Goal: Task Accomplishment & Management: Use online tool/utility

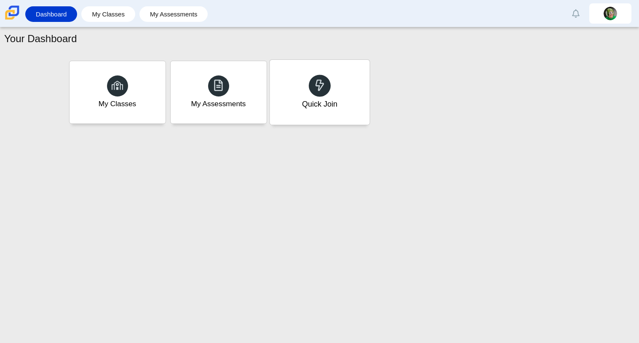
click at [295, 90] on div "Quick Join" at bounding box center [319, 92] width 100 height 65
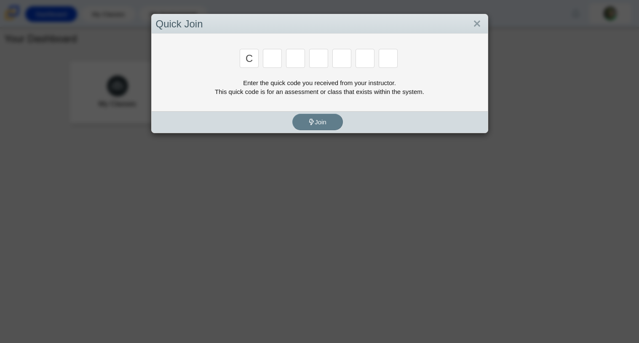
type input "c"
type input "x"
type input "h"
type input "9"
type input "m"
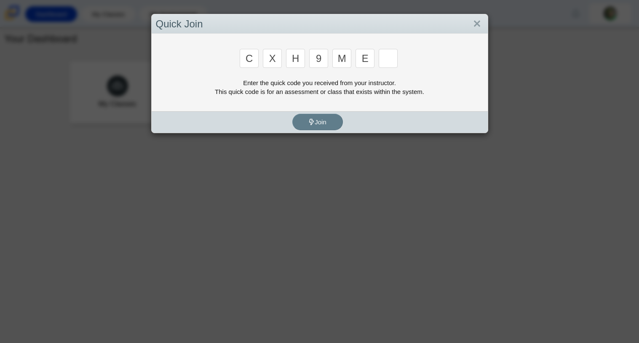
type input "e"
type input "2"
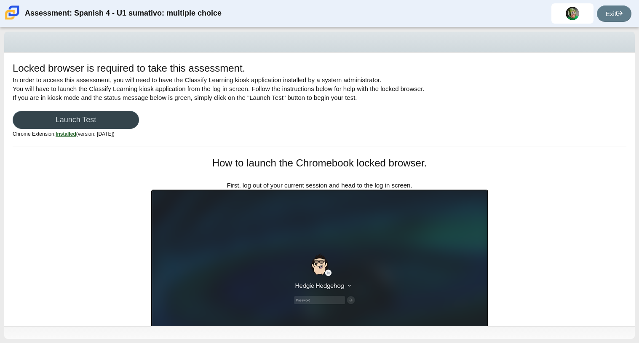
click at [109, 121] on link "Launch Test" at bounding box center [76, 120] width 126 height 18
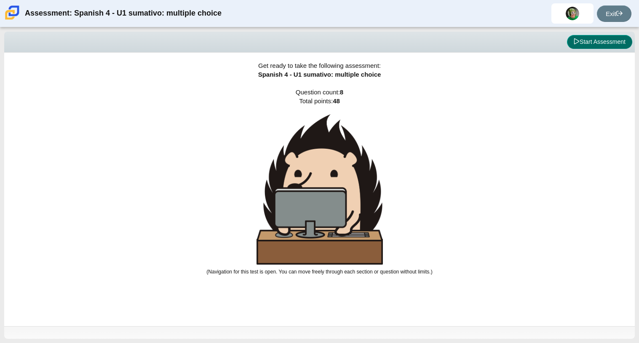
click at [582, 43] on button "Start Assessment" at bounding box center [599, 42] width 65 height 14
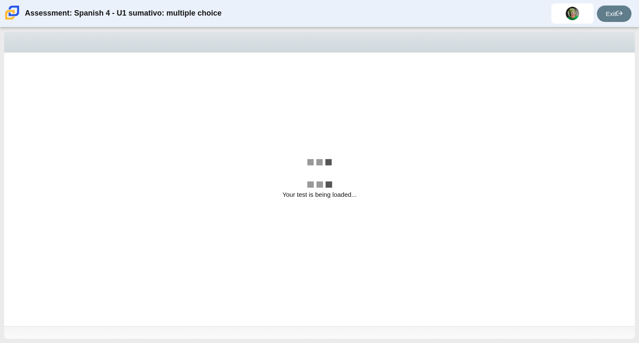
select select "a41de488-02ac-4dd5-a09b-0381ab625a77"
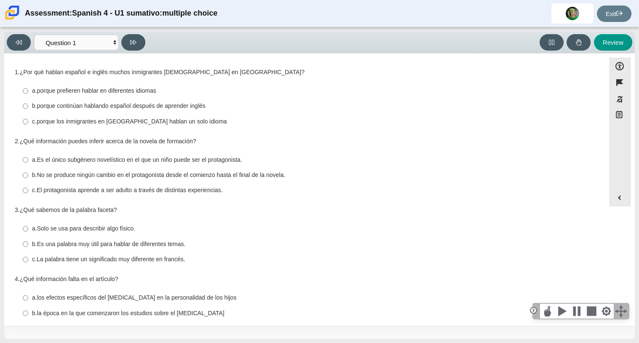
click at [190, 103] on thspan "porque continúan hablando español después de aprender inglés" at bounding box center [121, 106] width 168 height 8
click at [28, 103] on input "b. porque continúan hablando español después de aprender inglés b. porque conti…" at bounding box center [25, 105] width 5 height 15
radio input "true"
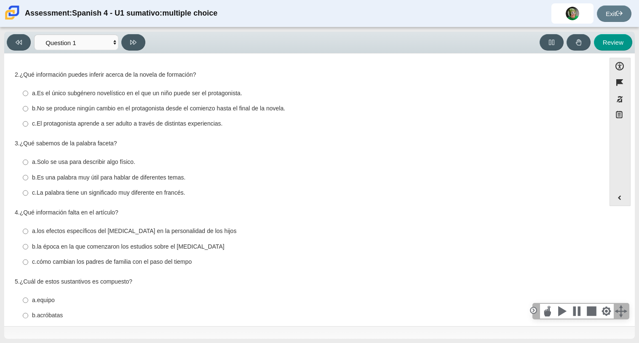
scroll to position [66, 0]
click at [199, 124] on thspan "El protagonista aprende a ser adulto a través de distintas experiencias." at bounding box center [130, 124] width 186 height 8
click at [28, 124] on input "c. El protagonista aprende a ser adulto a través de distintas experiencias. c. …" at bounding box center [25, 124] width 5 height 15
radio input "true"
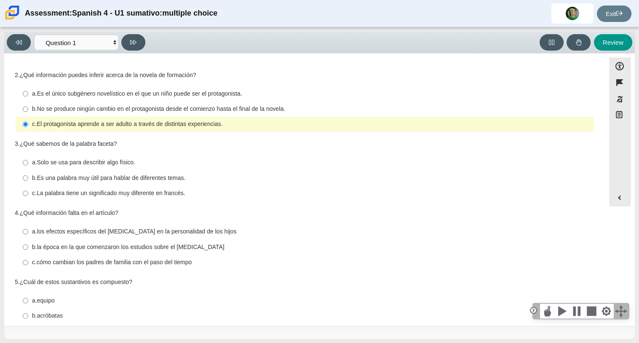
click at [199, 124] on thspan "El protagonista aprende a ser adulto a través de distintas experiencias." at bounding box center [130, 124] width 186 height 8
click at [28, 124] on input "c. El protagonista aprende a ser adulto a través de distintas experiencias. c. …" at bounding box center [25, 124] width 5 height 15
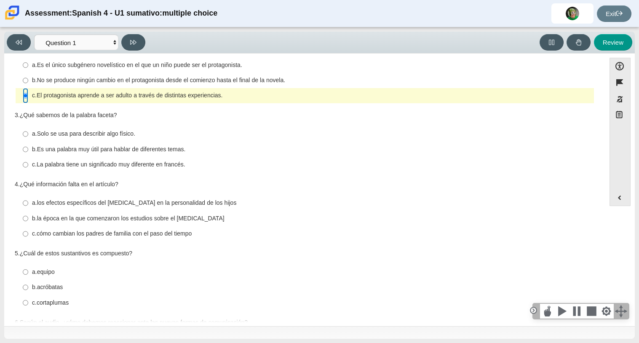
scroll to position [96, 0]
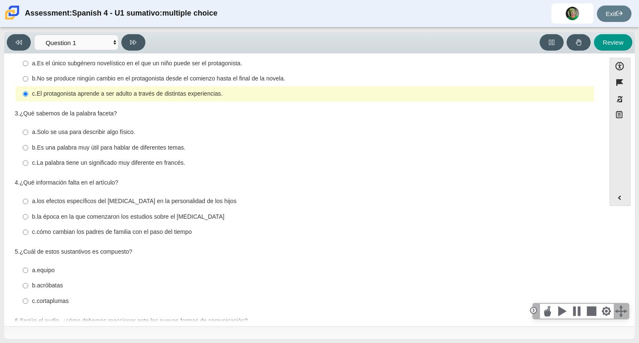
click at [160, 146] on thspan "Es una palabra muy útil para hablar de diferentes temas." at bounding box center [111, 148] width 149 height 8
click at [28, 146] on input "b. Es una palabra muy útil para hablar de diferentes temas. b. Es una palabra m…" at bounding box center [25, 147] width 5 height 15
radio input "true"
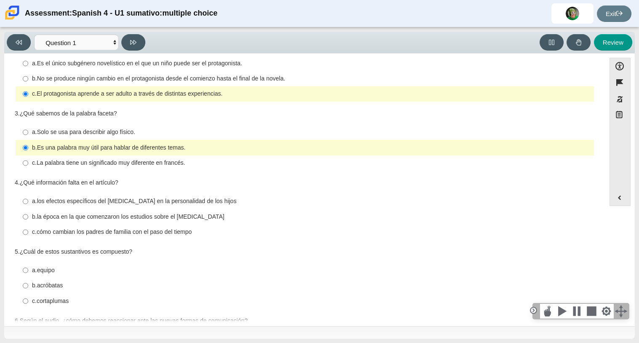
click at [173, 163] on thspan "La palabra tiene un significado muy diferente en francés." at bounding box center [111, 163] width 149 height 8
click at [28, 163] on input "c. La palabra tiene un significado muy diferente en francés. c. La palabra tien…" at bounding box center [25, 162] width 5 height 15
radio input "true"
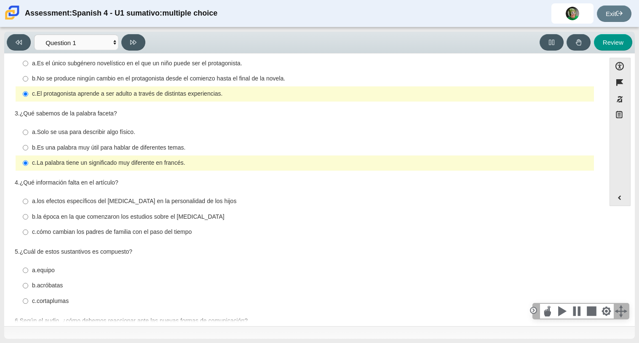
click at [158, 128] on div "a. Solo se usa para describir algo físico." at bounding box center [311, 132] width 558 height 8
click at [28, 128] on input "a. Solo se usa para describir algo físico. a. Solo se usa para describir algo f…" at bounding box center [25, 132] width 5 height 15
radio input "true"
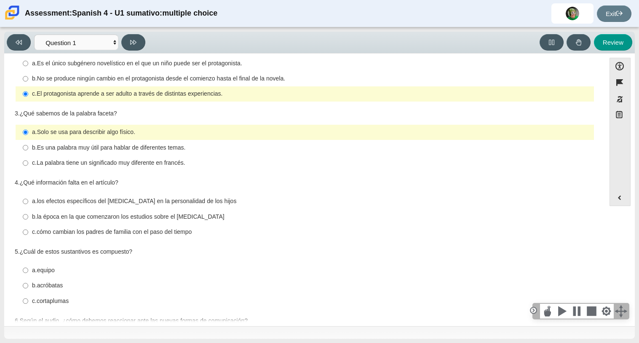
click at [162, 147] on thspan "Es una palabra muy útil para hablar de diferentes temas." at bounding box center [111, 148] width 149 height 8
click at [28, 147] on input "b. Es una palabra muy útil para hablar de diferentes temas. b. Es una palabra m…" at bounding box center [25, 147] width 5 height 15
radio input "true"
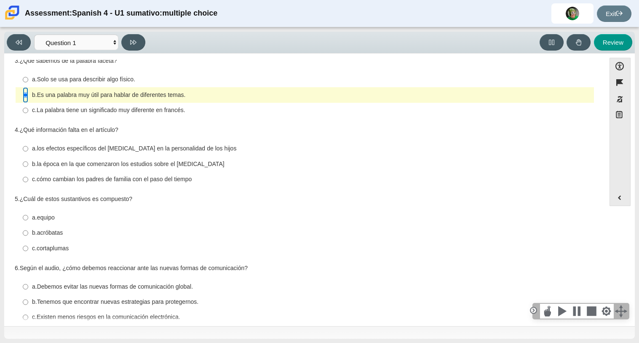
scroll to position [164, 0]
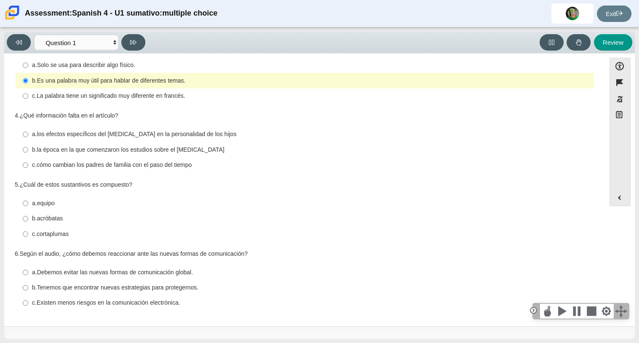
click at [172, 130] on thspan "los efectos específicos del orden de nacimiento en la personalidad de los hijos" at bounding box center [137, 134] width 200 height 8
click at [28, 130] on input "a. los efectos específicos del orden de nacimiento en la personalidad de los hi…" at bounding box center [25, 134] width 5 height 15
radio input "true"
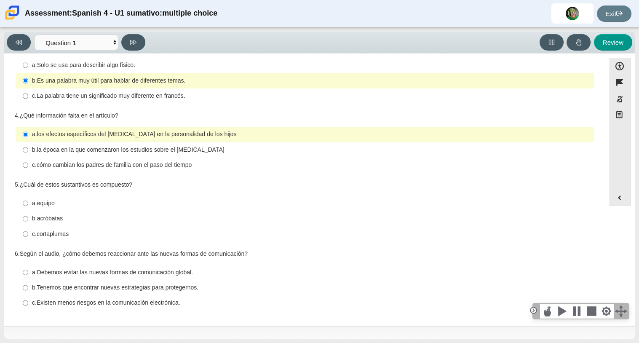
click at [196, 165] on div "c. cómo cambian los padres de familia con el paso del tiempo" at bounding box center [311, 165] width 558 height 8
click at [28, 165] on input "c. cómo cambian los padres de familia con el paso del tiempo c. cómo cambian lo…" at bounding box center [25, 164] width 5 height 15
radio input "true"
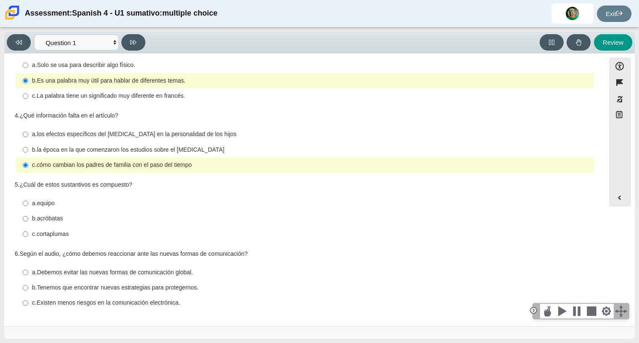
click at [63, 233] on thspan "cortaplumas" at bounding box center [53, 234] width 32 height 8
click at [28, 233] on input "c. cortaplumas c. cortaplumas" at bounding box center [25, 233] width 5 height 15
radio input "true"
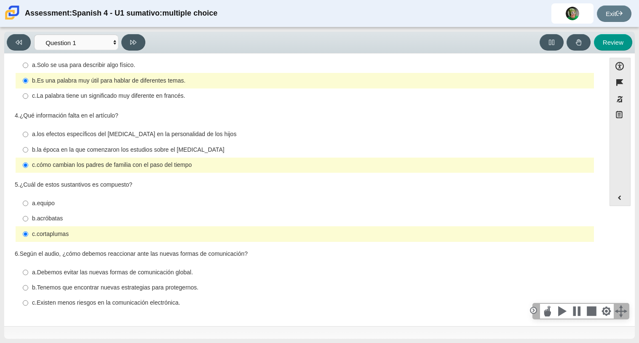
click at [181, 289] on thspan "Tenemos que encontrar nuevas estrategias para protegernos." at bounding box center [118, 287] width 162 height 8
click at [28, 289] on input "b. Tenemos que encontrar nuevas estrategias para protegernos. b. Tenemos que en…" at bounding box center [25, 287] width 5 height 15
radio input "true"
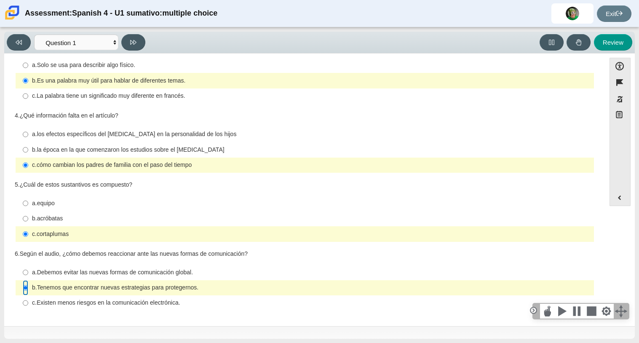
scroll to position [0, 0]
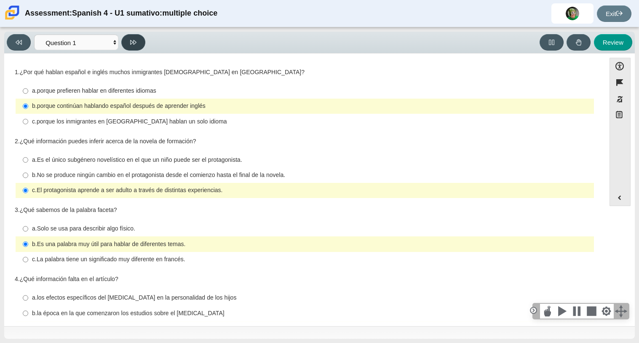
click at [130, 42] on icon at bounding box center [133, 42] width 6 height 5
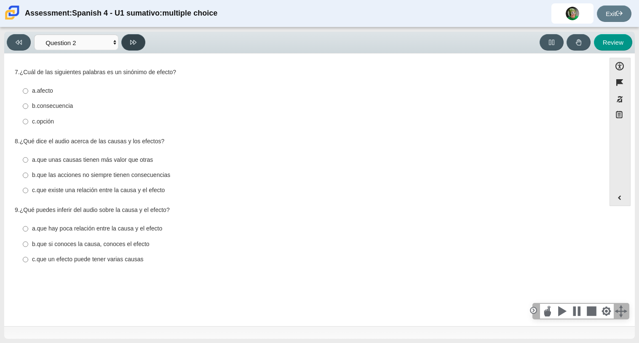
click at [130, 44] on icon at bounding box center [133, 42] width 6 height 6
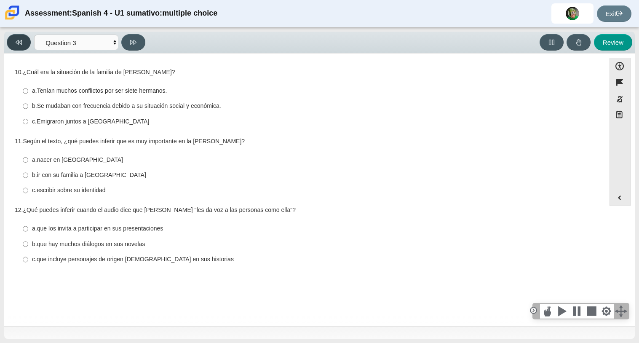
click at [24, 37] on button at bounding box center [19, 42] width 24 height 16
select select "f076714a-6747-478e-936f-d582d2f603d1"
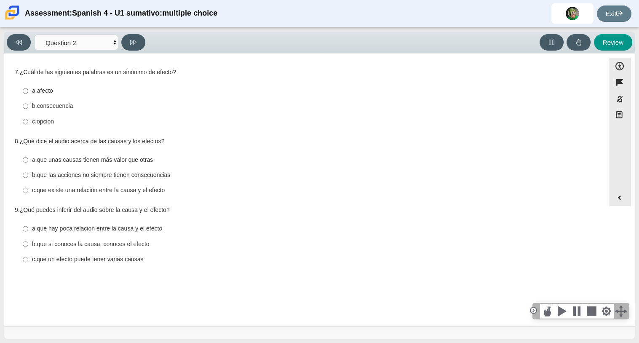
click at [48, 110] on label "b. consecuencia b. consecuencia" at bounding box center [305, 105] width 577 height 15
click at [28, 110] on input "b. consecuencia b. consecuencia" at bounding box center [25, 105] width 5 height 15
radio input "true"
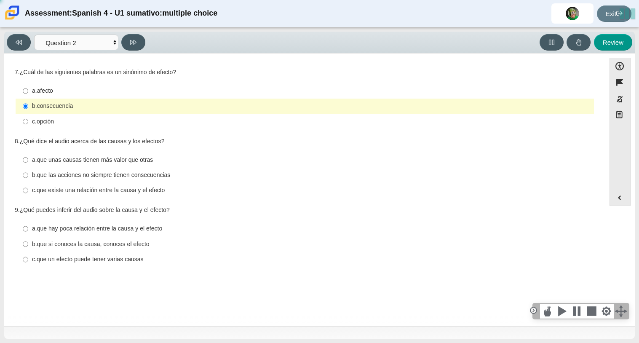
click at [65, 177] on thspan "que las acciones no siempre tienen consecuencias" at bounding box center [103, 175] width 133 height 8
click at [28, 177] on input "b. que las acciones no siempre tienen consecuencias b. que las acciones no siem…" at bounding box center [25, 175] width 5 height 15
radio input "true"
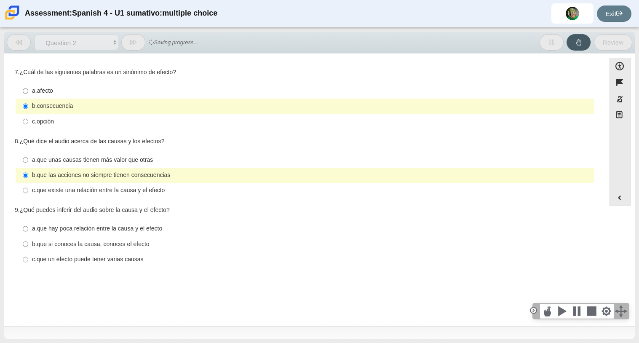
click at [70, 244] on thspan "que si conoces la causa, conoces el efecto" at bounding box center [93, 244] width 112 height 8
click at [28, 244] on input "b. que si conoces la causa, conoces el efecto b. que si conoces la causa, conoc…" at bounding box center [25, 243] width 5 height 15
radio input "true"
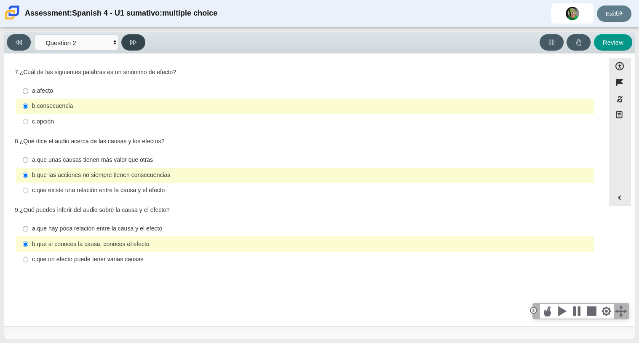
click at [136, 45] on icon at bounding box center [133, 42] width 6 height 6
select select "955d698b-f94a-4dc0-b255-03112f50ff9e"
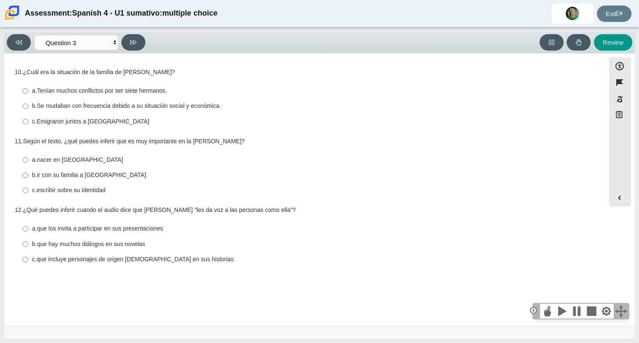
click at [150, 107] on thspan "Se mudaban con frecuencia debido a su situación social y económica." at bounding box center [129, 106] width 184 height 8
click at [28, 107] on input "b. Se mudaban con frecuencia debido a su situación social y económica. b. Se mu…" at bounding box center [25, 105] width 5 height 15
radio input "true"
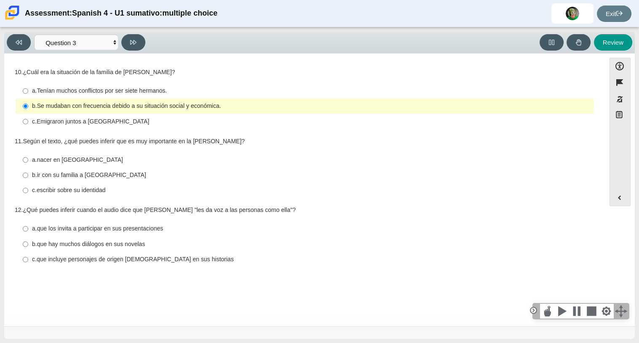
click at [90, 178] on thspan "ir con su familia a México" at bounding box center [91, 175] width 109 height 8
click at [28, 178] on input "b. ir con su familia a México b. ir con su familia a México" at bounding box center [25, 175] width 5 height 15
radio input "true"
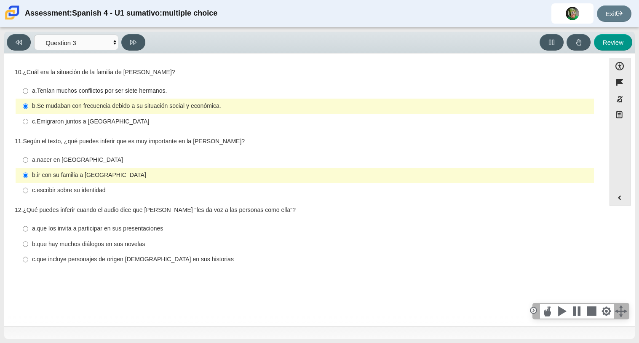
click at [108, 229] on thspan "que los invita a participar en sus presentaciones" at bounding box center [100, 228] width 126 height 8
click at [28, 229] on input "a. que los invita a participar en sus presentaciones a. que los invita a partic…" at bounding box center [25, 228] width 5 height 15
radio input "true"
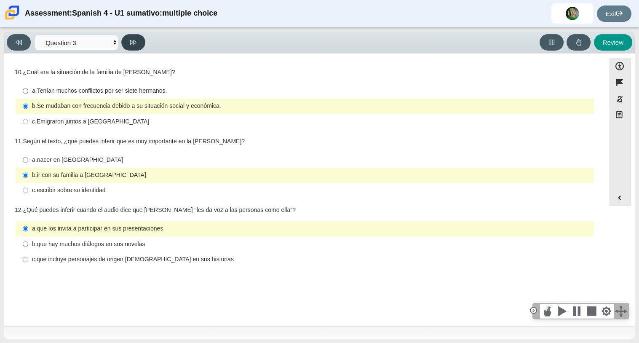
click at [123, 41] on button at bounding box center [133, 42] width 24 height 16
select select "390cf710-00ed-41bc-9fa6-d48920198324"
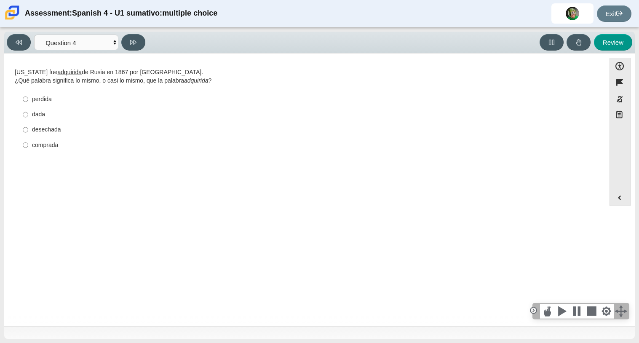
click at [63, 149] on label "comprada comprada" at bounding box center [305, 144] width 577 height 15
click at [28, 149] on input "comprada comprada" at bounding box center [25, 144] width 5 height 15
radio input "true"
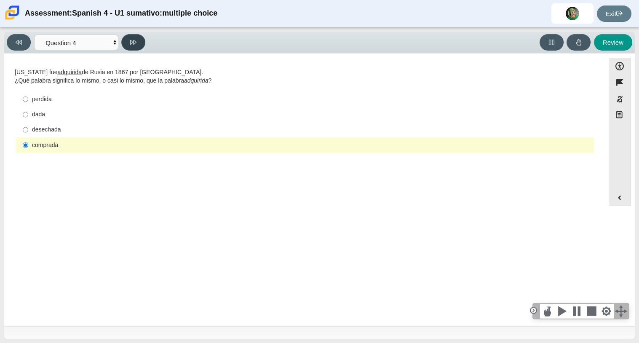
click at [131, 48] on button at bounding box center [133, 42] width 24 height 16
select select "de5bc71e-117a-4bdd-886d-d95d03d193af"
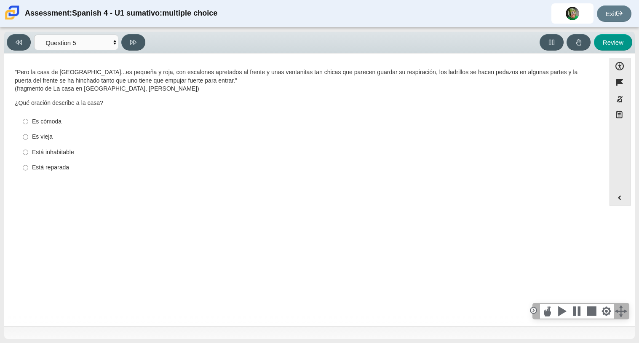
click at [45, 134] on div "Es vieja" at bounding box center [311, 137] width 558 height 8
click at [28, 134] on input "Es vieja Es vieja" at bounding box center [25, 136] width 5 height 15
radio input "true"
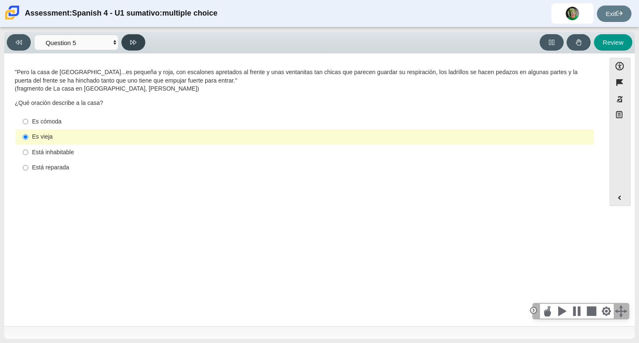
click at [133, 45] on button at bounding box center [133, 42] width 24 height 16
select select "ad9780d8-5edb-414e-87ea-0bcd5a75287a"
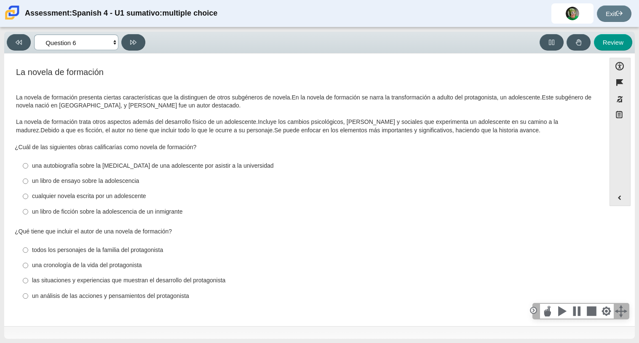
click at [112, 43] on select "Comprensión auditiva Question 1 Question 2 Question 3 Comprensión de lectura Qu…" at bounding box center [76, 43] width 84 height 16
click at [112, 40] on select "Comprensión auditiva Question 1 Question 2 Question 3 Comprensión de lectura Qu…" at bounding box center [76, 43] width 84 height 16
drag, startPoint x: 295, startPoint y: 102, endPoint x: 330, endPoint y: 102, distance: 34.1
click at [330, 102] on div "La novela de formación presenta ciertas características que la distinguen de ot…" at bounding box center [304, 110] width 577 height 50
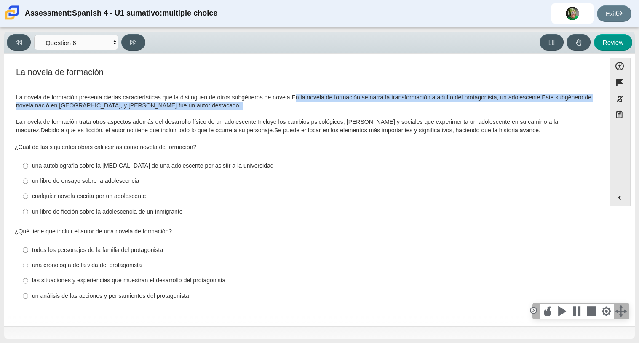
drag, startPoint x: 297, startPoint y: 100, endPoint x: 300, endPoint y: 110, distance: 11.0
click at [300, 110] on div "La novela de formación presenta ciertas características que la distinguen de ot…" at bounding box center [304, 110] width 577 height 50
click at [301, 112] on div "La novela de formación presenta ciertas características que la distinguen de ot…" at bounding box center [304, 110] width 577 height 50
click at [298, 101] on div "La novela de formación presenta ciertas características que la distinguen de ot…" at bounding box center [304, 110] width 577 height 50
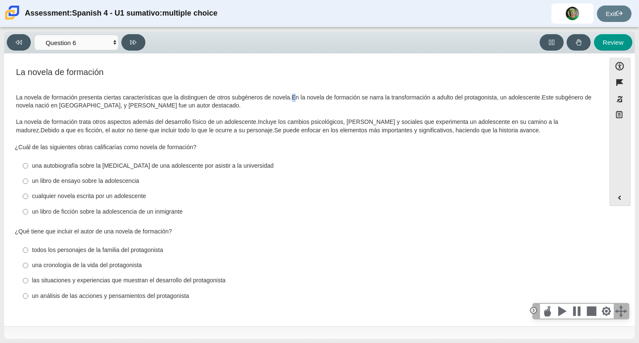
click at [293, 97] on div "La novela de formación presenta ciertas características que la distinguen de ot…" at bounding box center [304, 110] width 577 height 50
click at [292, 97] on thspan "La novela de formación presenta ciertas características que la distinguen de ot…" at bounding box center [154, 97] width 276 height 8
click at [293, 99] on div "La novela de formación presenta ciertas características que la distinguen de ot…" at bounding box center [304, 110] width 577 height 50
click at [293, 99] on thspan "En la novela de formación se narra la transformación a adulto del protagonista,…" at bounding box center [417, 97] width 250 height 8
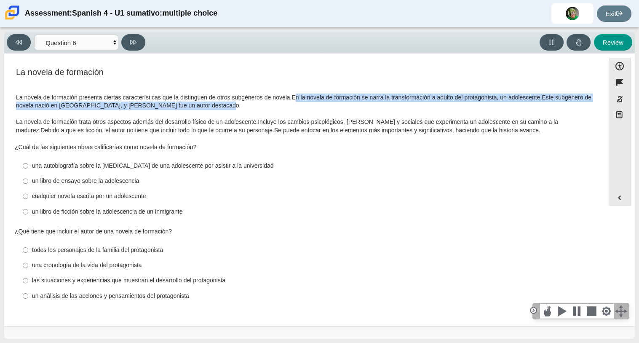
drag, startPoint x: 296, startPoint y: 100, endPoint x: 298, endPoint y: 105, distance: 5.3
click at [298, 105] on div "La novela de formación presenta ciertas características que la distinguen de ot…" at bounding box center [304, 110] width 577 height 50
click at [298, 104] on div "La novela de formación presenta ciertas características que la distinguen de ot…" at bounding box center [304, 110] width 577 height 50
drag, startPoint x: 296, startPoint y: 98, endPoint x: 307, endPoint y: 107, distance: 14.1
click at [307, 107] on div "La novela de formación presenta ciertas características que la distinguen de ot…" at bounding box center [304, 110] width 577 height 50
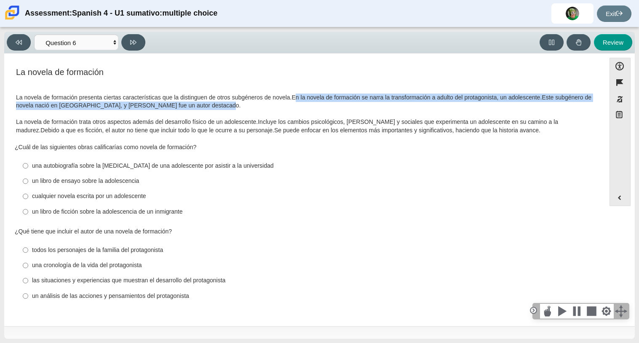
click at [307, 107] on div "La novela de formación presenta ciertas características que la distinguen de ot…" at bounding box center [304, 110] width 577 height 50
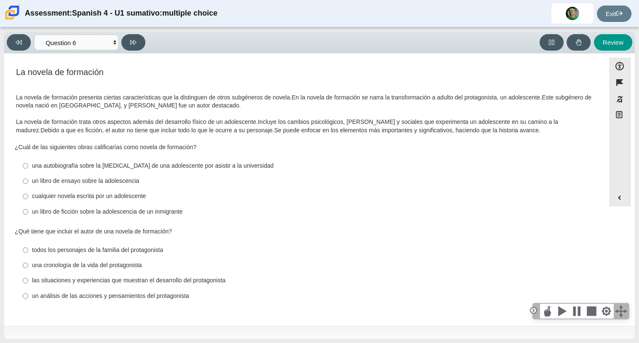
click at [197, 163] on div "una autobiografía sobre la lucha de una adolescente por asistir a la universidad" at bounding box center [311, 166] width 558 height 8
click at [28, 163] on input "una autobiografía sobre la lucha de una adolescente por asistir a la universida…" at bounding box center [25, 165] width 5 height 15
radio input "true"
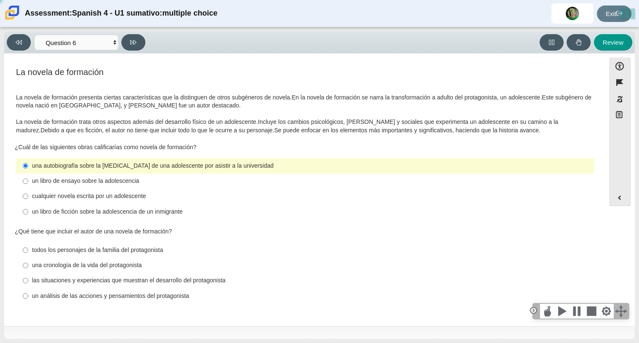
click at [197, 163] on div "una autobiografía sobre la lucha de una adolescente por asistir a la universidad" at bounding box center [311, 166] width 558 height 8
click at [28, 163] on input "una autobiografía sobre la lucha de una adolescente por asistir a la universida…" at bounding box center [25, 165] width 5 height 15
click at [92, 185] on div "un libro de ensayo sobre la adolescencia" at bounding box center [311, 181] width 558 height 8
click at [28, 185] on input "un libro de ensayo sobre la adolescencia un libro de ensayo sobre la adolescenc…" at bounding box center [25, 180] width 5 height 15
radio input "true"
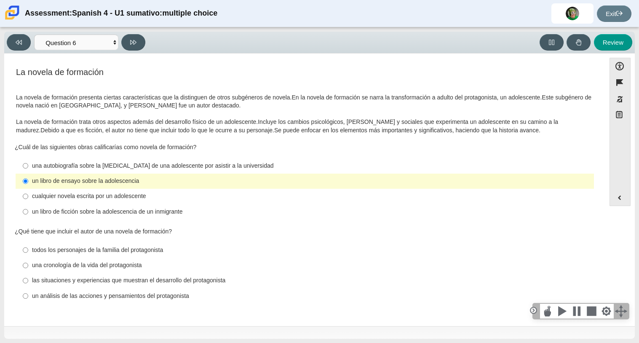
click at [128, 210] on div "un libro de ficción sobre la adolescencia de un inmigrante" at bounding box center [311, 212] width 558 height 8
click at [28, 210] on input "un libro de ficción sobre la adolescencia de un inmigrante un libro de ficción …" at bounding box center [25, 211] width 5 height 15
radio input "true"
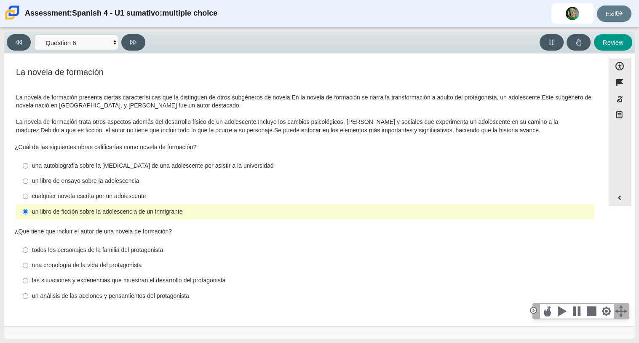
click at [209, 279] on div "las situaciones y experiencias que muestran el desarrollo del protagonista" at bounding box center [311, 280] width 558 height 8
click at [28, 279] on input "las situaciones y experiencias que muestran el desarrollo del protagonista las …" at bounding box center [25, 280] width 5 height 15
radio input "true"
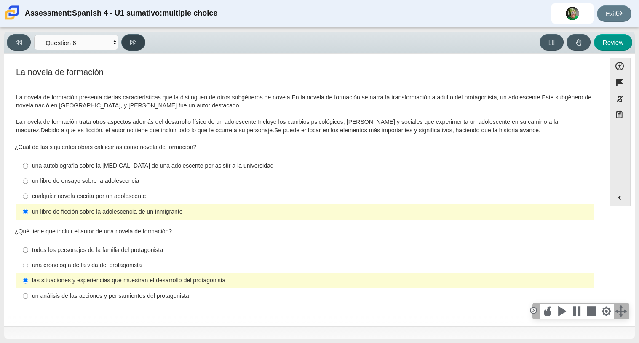
click at [131, 39] on icon at bounding box center [133, 42] width 6 height 6
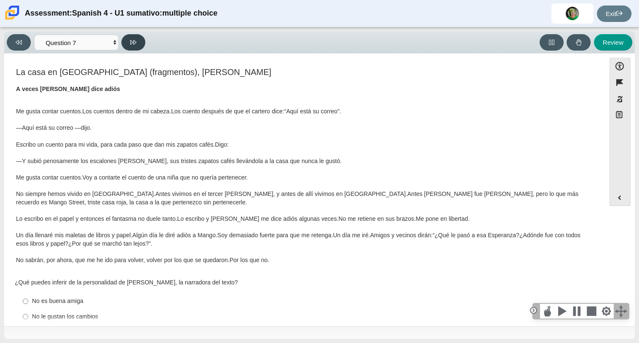
click at [131, 39] on icon at bounding box center [133, 42] width 6 height 6
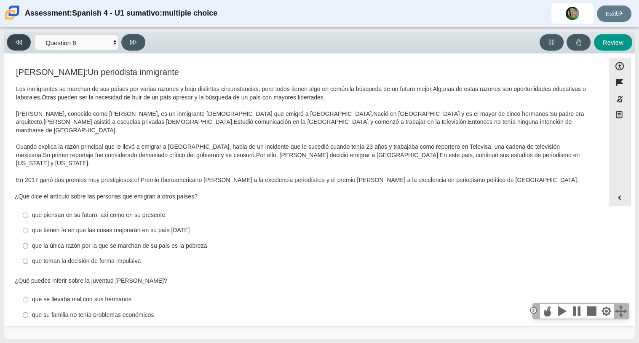
click at [16, 39] on icon at bounding box center [19, 42] width 6 height 6
select select "6168cc92-63b6-45d3-a929-0b9cba560165"
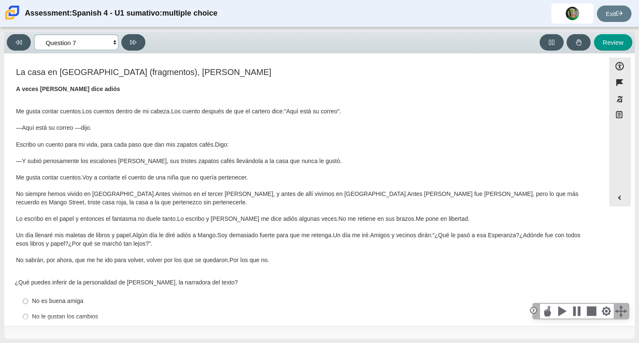
click at [60, 40] on select "Comprensión auditiva Question 1 Question 2 Question 3 Comprensión de lectura Qu…" at bounding box center [76, 43] width 84 height 16
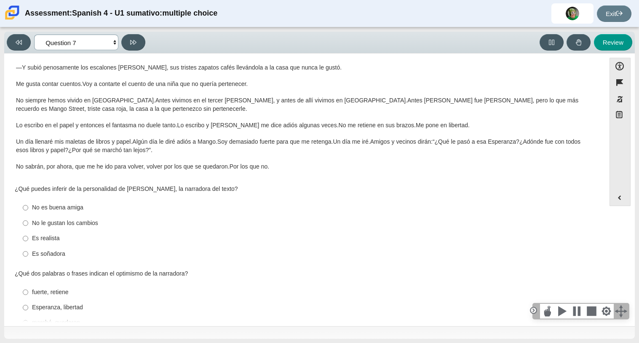
scroll to position [94, 0]
click at [42, 255] on div "Es soñadora" at bounding box center [311, 253] width 558 height 8
click at [28, 255] on input "Es soñadora Es soñadora" at bounding box center [25, 252] width 5 height 15
radio input "true"
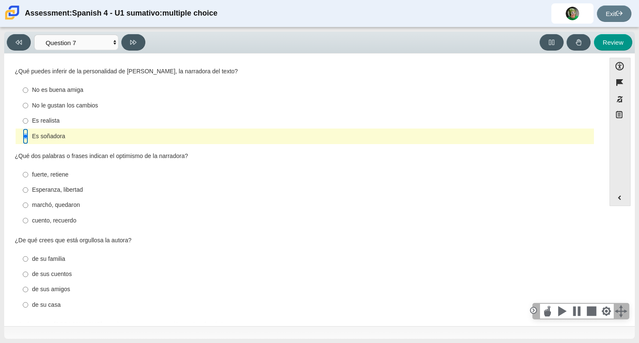
scroll to position [212, 0]
click at [72, 221] on div "cuento, recuerdo" at bounding box center [311, 219] width 558 height 8
click at [28, 221] on input "cuento, recuerdo cuento, recuerdo" at bounding box center [25, 218] width 5 height 15
radio input "true"
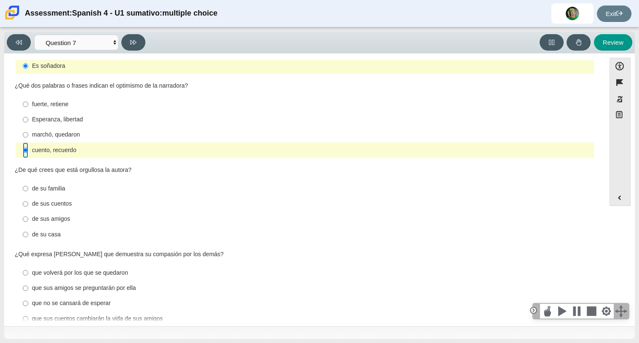
scroll to position [298, 0]
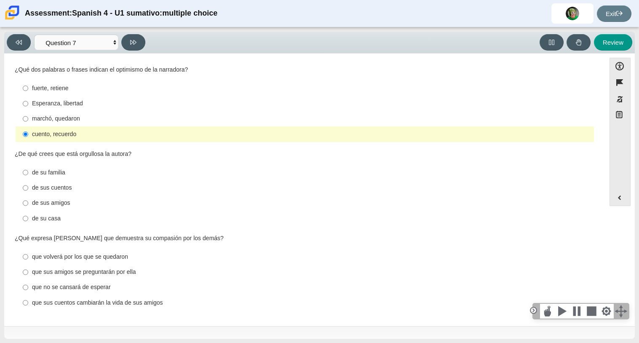
click at [70, 186] on div "de sus cuentos" at bounding box center [311, 188] width 558 height 8
click at [28, 186] on input "de sus cuentos de sus cuentos" at bounding box center [25, 187] width 5 height 15
radio input "true"
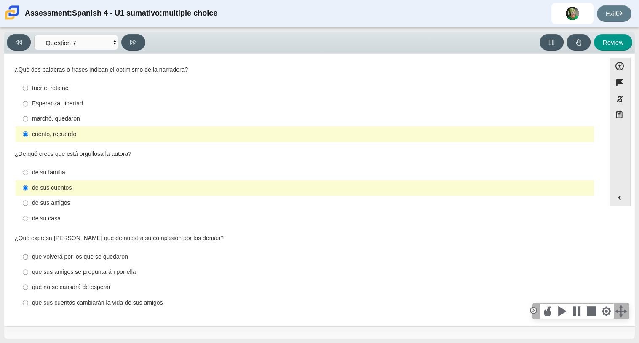
click at [101, 304] on div "que sus cuentos cambiarán la vida de sus amigos" at bounding box center [311, 302] width 558 height 8
click at [28, 304] on input "que sus cuentos cambiarán la vida de sus amigos que sus cuentos cambiarán la vi…" at bounding box center [25, 302] width 5 height 15
radio input "true"
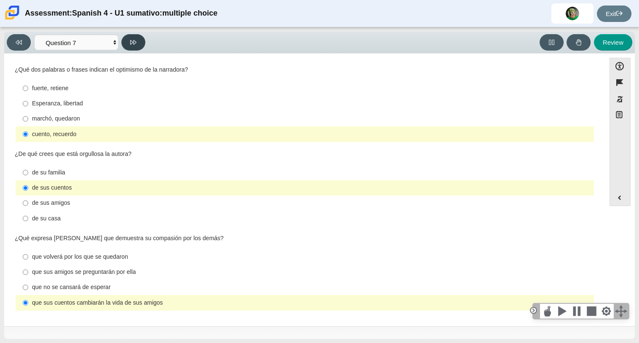
click at [135, 47] on button at bounding box center [133, 42] width 24 height 16
select select "98fe3b59-0d4b-482f-94e6-cc4dee5e60d3"
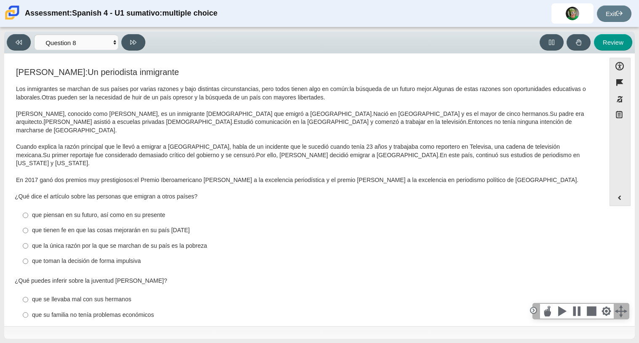
click at [88, 76] on thspan "Un periodista inmigrante" at bounding box center [133, 71] width 91 height 9
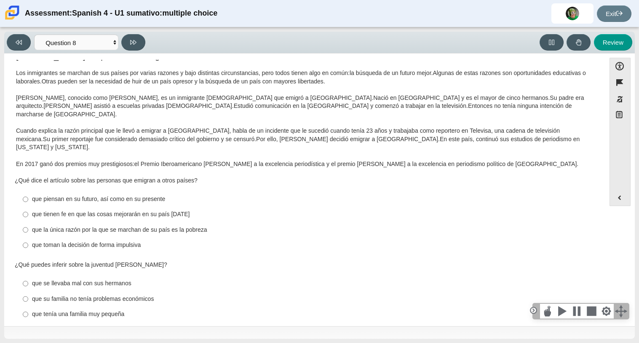
scroll to position [18, 0]
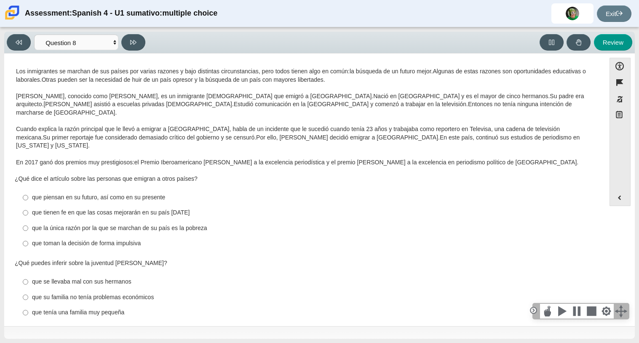
click at [85, 193] on div "que piensan en su futuro, así como en su presente" at bounding box center [311, 197] width 558 height 8
click at [28, 190] on input "que piensan en su futuro, así como en su presente que piensan en su futuro, así…" at bounding box center [25, 197] width 5 height 15
radio input "true"
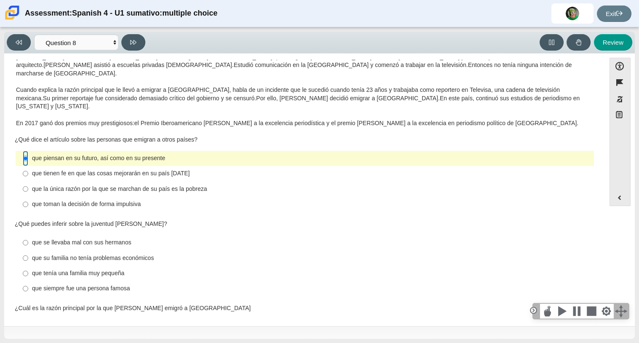
scroll to position [54, 0]
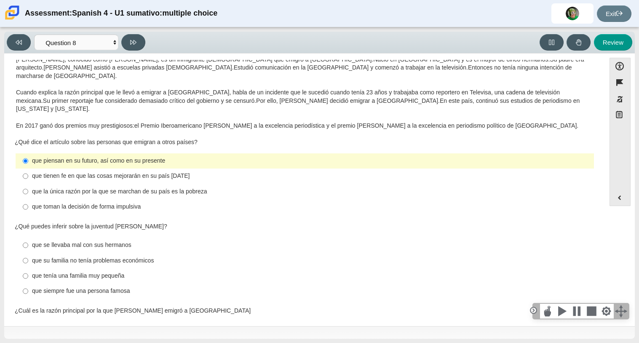
click at [85, 184] on label "que la única razón por la que se marchan de su país es la pobreza que la única …" at bounding box center [305, 191] width 577 height 15
click at [28, 184] on input "que la única razón por la que se marchan de su país es la pobreza que la única …" at bounding box center [25, 191] width 5 height 15
radio input "true"
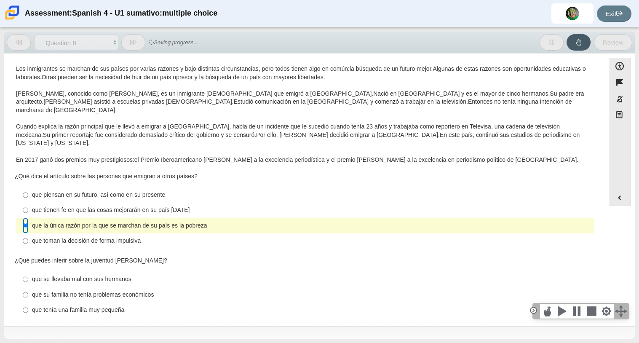
scroll to position [16, 0]
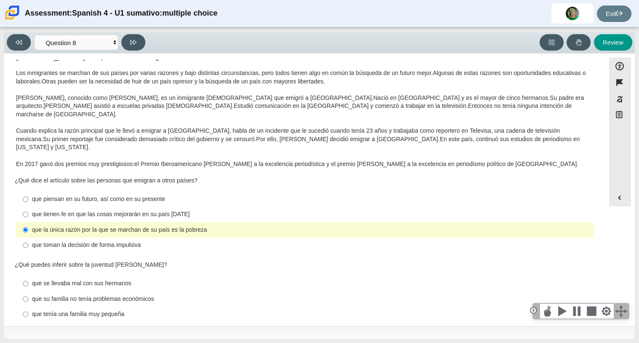
click at [86, 195] on div "que piensan en su futuro, así como en su presente" at bounding box center [311, 199] width 558 height 8
click at [28, 192] on input "que piensan en su futuro, así como en su presente que piensan en su futuro, así…" at bounding box center [25, 199] width 5 height 15
radio input "true"
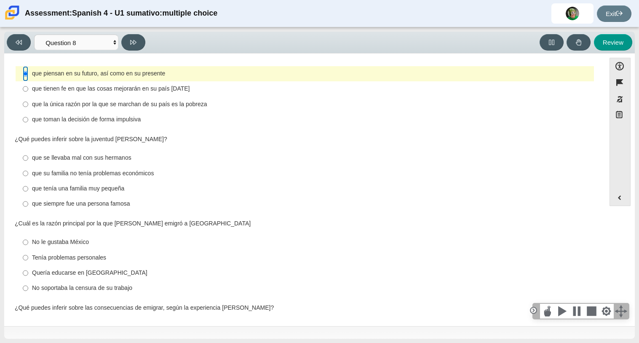
scroll to position [144, 0]
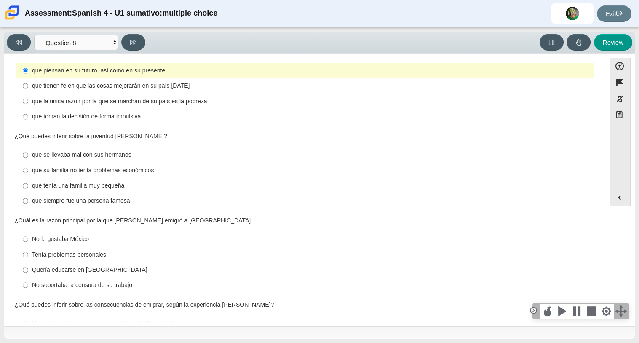
click at [124, 166] on div "que su familia no tenía problemas económicos" at bounding box center [311, 170] width 558 height 8
click at [28, 162] on input "que su familia no tenía problemas económicos que su familia no tenía problemas …" at bounding box center [25, 169] width 5 height 15
radio input "true"
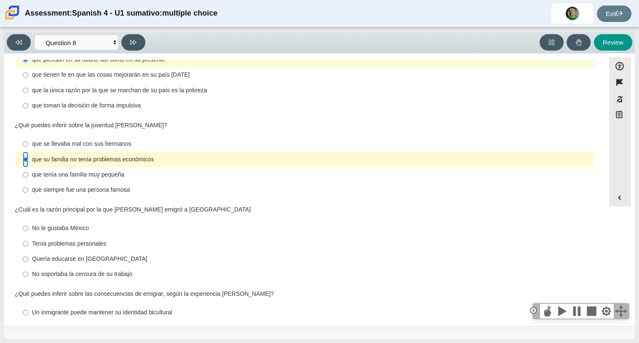
scroll to position [159, 0]
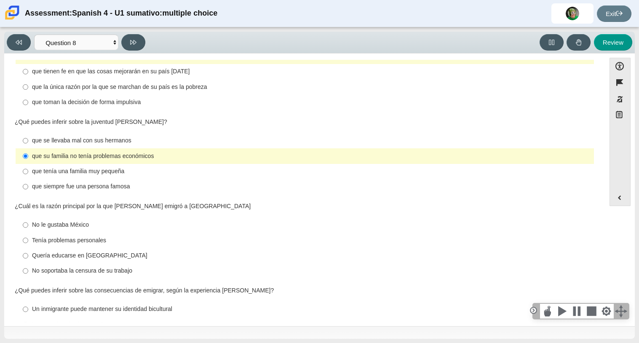
click at [130, 182] on div "que siempre fue una persona famosa" at bounding box center [311, 186] width 558 height 8
click at [28, 179] on input "que siempre fue una persona famosa que siempre fue una persona famosa" at bounding box center [25, 186] width 5 height 15
radio input "true"
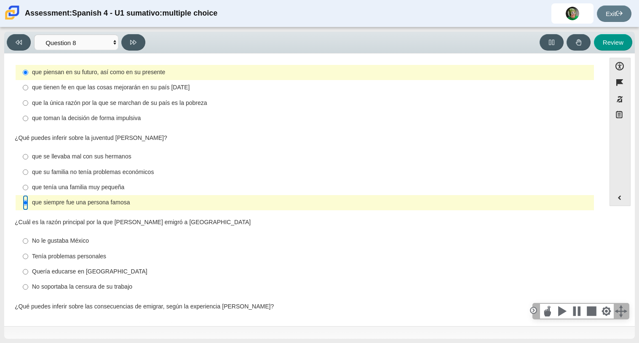
scroll to position [142, 0]
click at [128, 169] on div "que su familia no tenía problemas económicos" at bounding box center [311, 173] width 558 height 8
click at [28, 165] on input "que su familia no tenía problemas económicos que su familia no tenía problemas …" at bounding box center [25, 172] width 5 height 15
radio input "true"
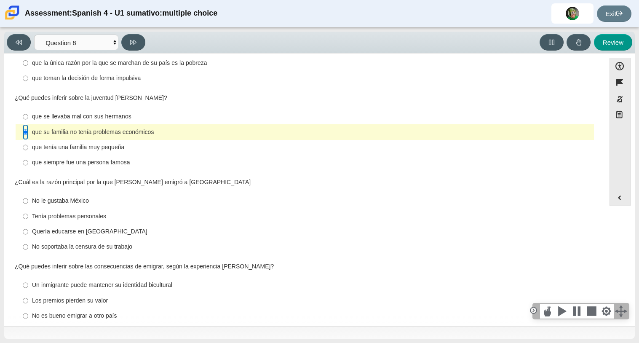
scroll to position [195, 0]
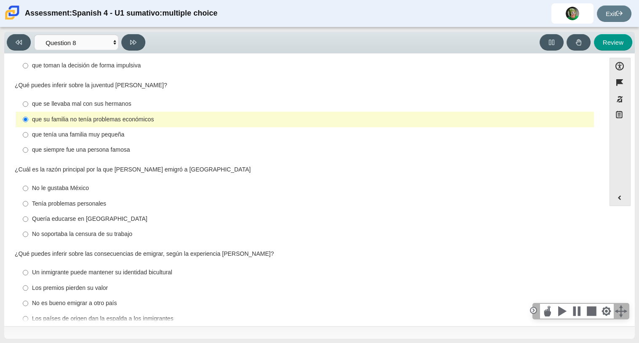
click at [73, 200] on div "Tenía problemas personales" at bounding box center [311, 204] width 558 height 8
click at [28, 196] on input "Tenía problemas personales Tenía problemas personales" at bounding box center [25, 203] width 5 height 15
radio input "true"
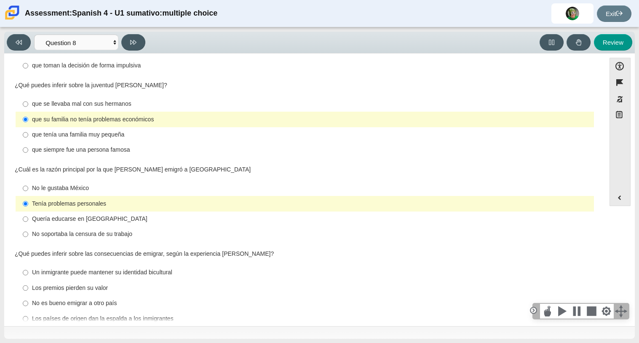
click at [158, 268] on div "Un inmigrante puede mantener su identidad bicultural" at bounding box center [311, 272] width 558 height 8
click at [28, 265] on input "Un inmigrante puede mantener su identidad bicultural Un inmigrante puede manten…" at bounding box center [25, 272] width 5 height 15
radio input "true"
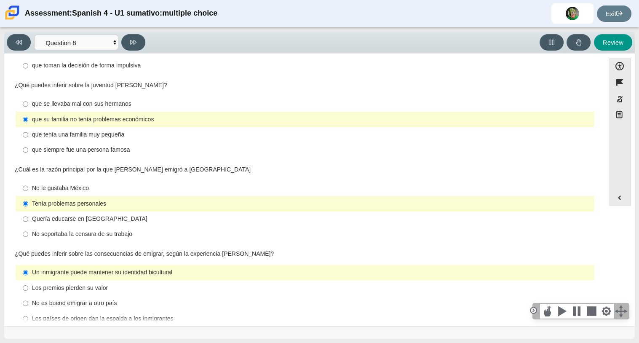
click at [148, 311] on label "Los países de origen dan la espalda a los inmigrantes Los países de origen dan …" at bounding box center [305, 318] width 577 height 15
click at [28, 311] on input "Los países de origen dan la espalda a los inmigrantes Los países de origen dan …" at bounding box center [25, 318] width 5 height 15
radio input "true"
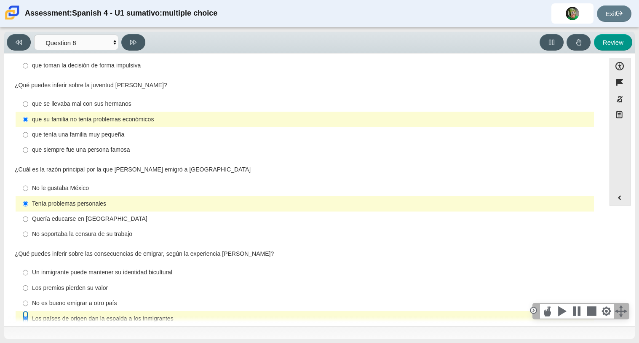
scroll to position [0, 0]
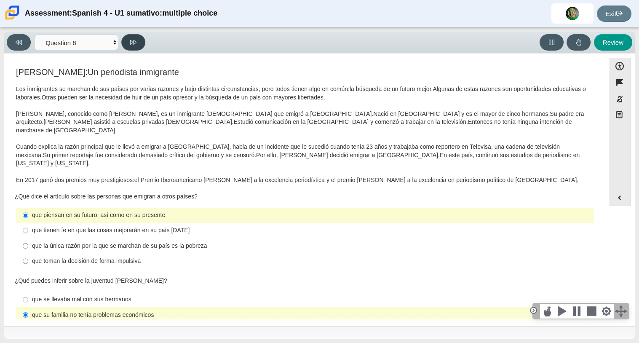
click at [141, 49] on button at bounding box center [133, 42] width 24 height 16
select select "review"
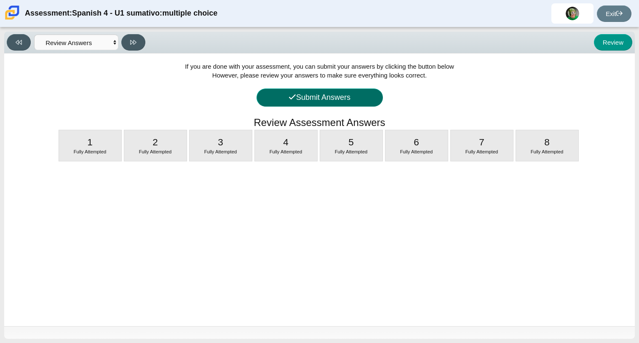
click at [303, 101] on button "Submit Answers" at bounding box center [319, 97] width 126 height 18
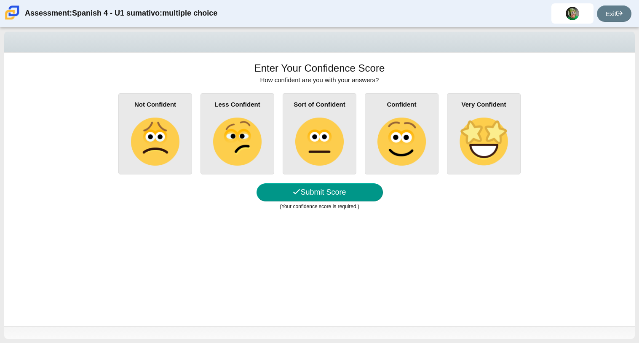
click at [389, 152] on img at bounding box center [401, 141] width 48 height 48
click at [0, 0] on input "Confident" at bounding box center [0, 0] width 0 height 0
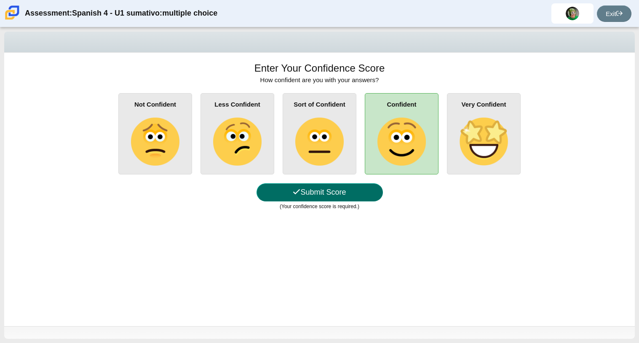
click at [331, 190] on button "Submit Score" at bounding box center [319, 192] width 126 height 18
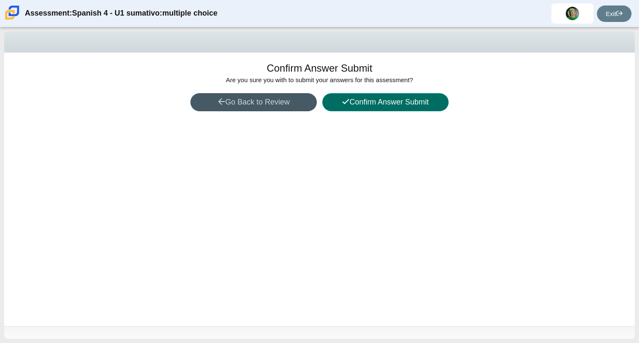
click at [384, 105] on button "Confirm Answer Submit" at bounding box center [385, 102] width 126 height 18
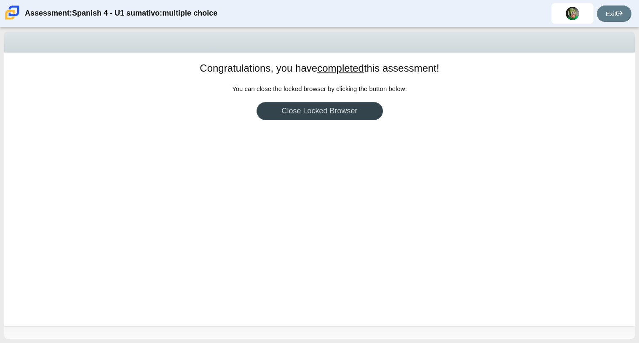
click at [354, 114] on link "Close Locked Browser" at bounding box center [319, 111] width 126 height 18
